Goal: Task Accomplishment & Management: Manage account settings

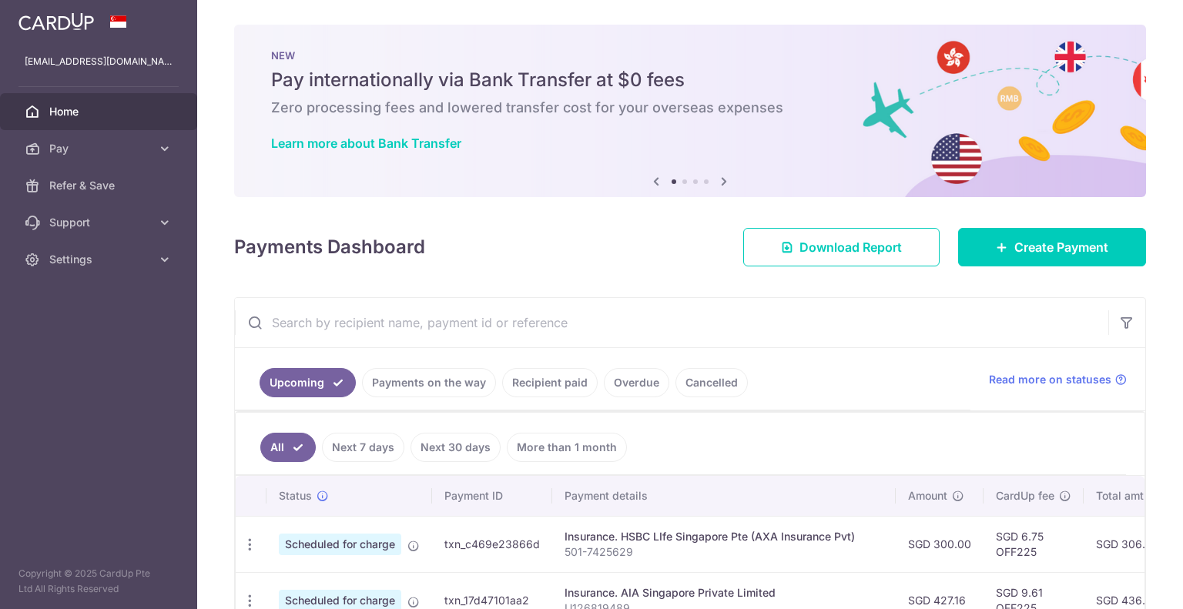
click at [574, 388] on link "Recipient paid" at bounding box center [550, 382] width 96 height 29
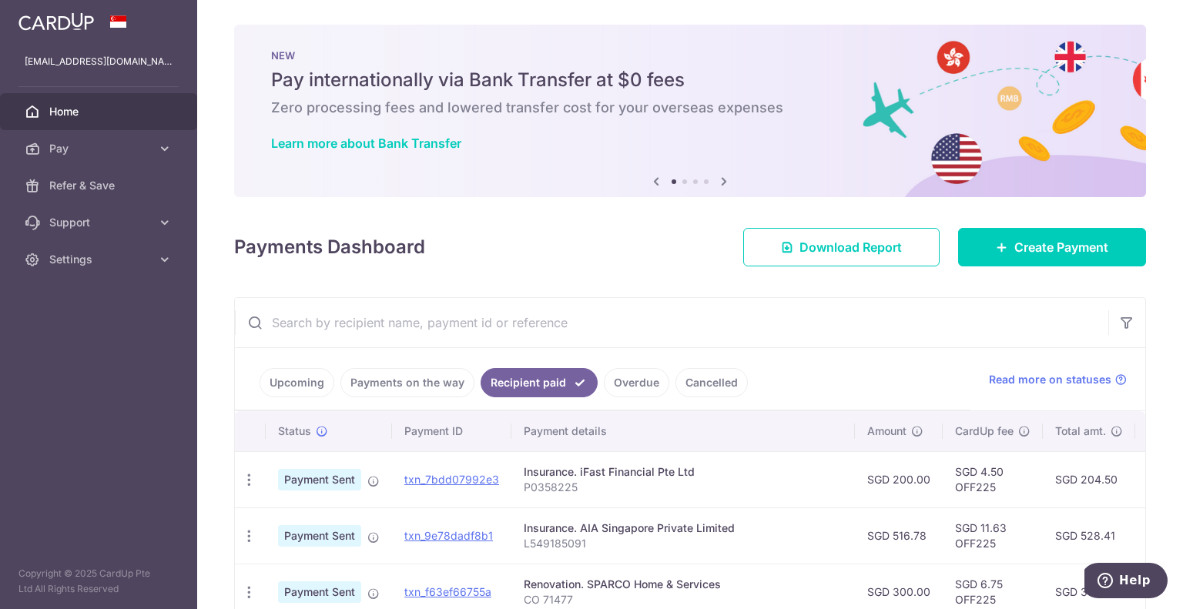
click at [416, 384] on link "Payments on the way" at bounding box center [407, 382] width 134 height 29
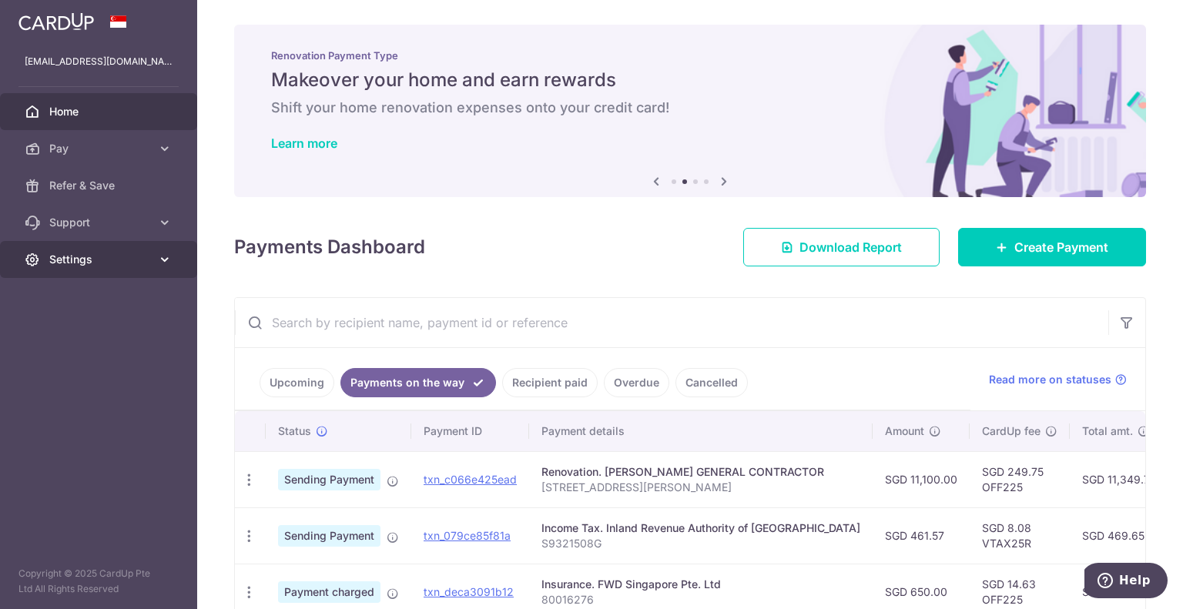
click at [160, 252] on icon at bounding box center [164, 259] width 15 height 15
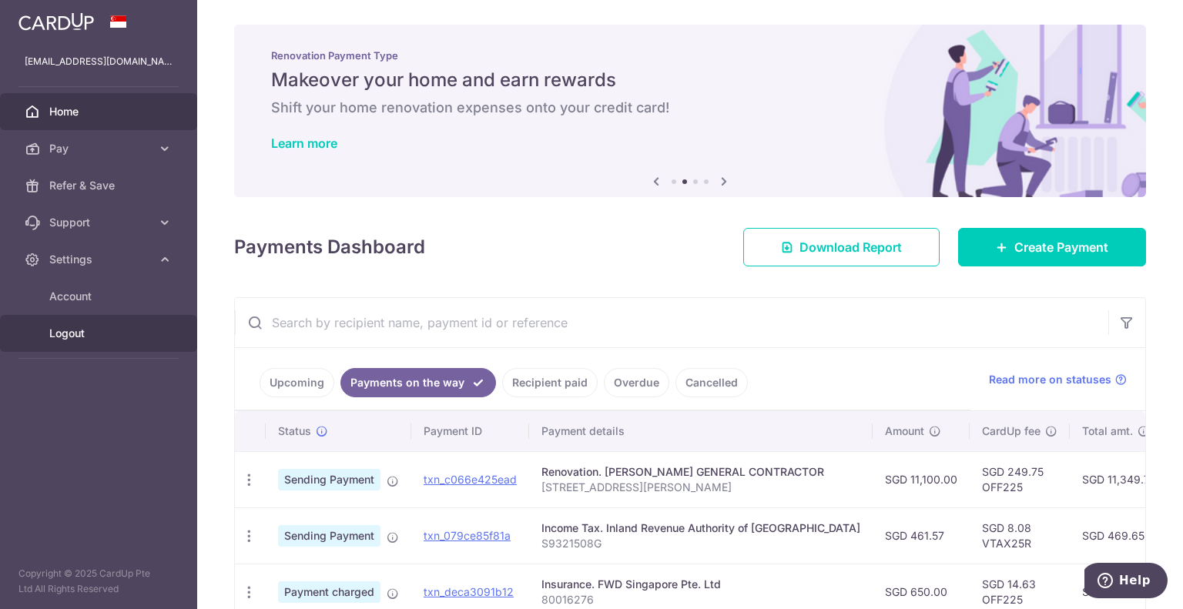
click at [136, 333] on span "Logout" at bounding box center [100, 333] width 102 height 15
